Goal: Information Seeking & Learning: Check status

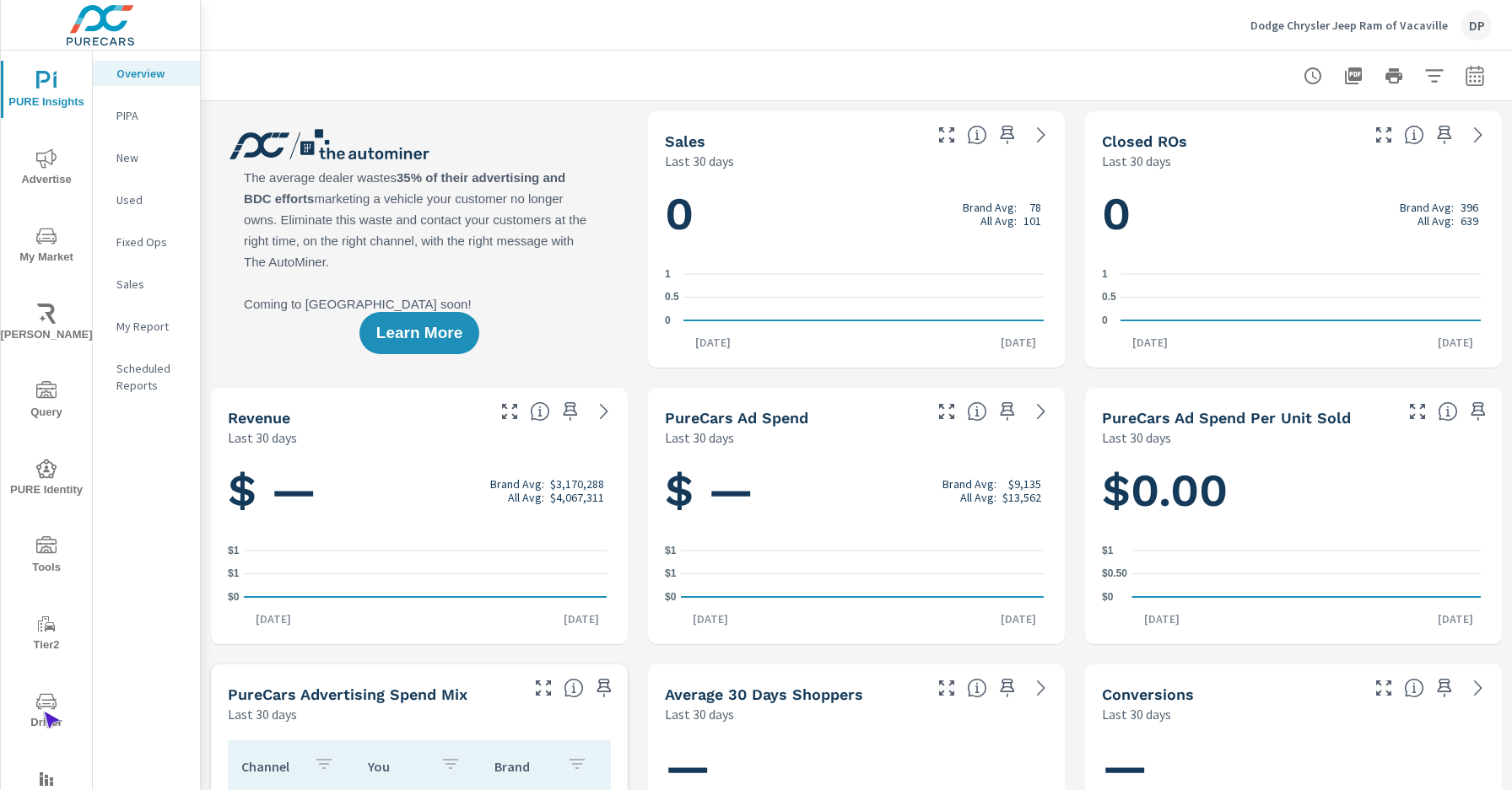
scroll to position [1, 0]
click at [43, 712] on span "Driver" at bounding box center [46, 712] width 81 height 41
